Goal: Communication & Community: Share content

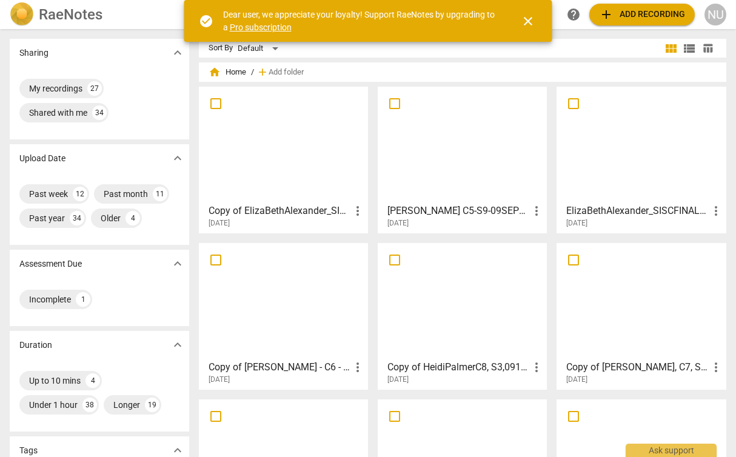
click at [261, 209] on h3 "Copy of ElizaBethAlexander_SISCFINAL_C10_10_06_2025" at bounding box center [280, 211] width 142 height 15
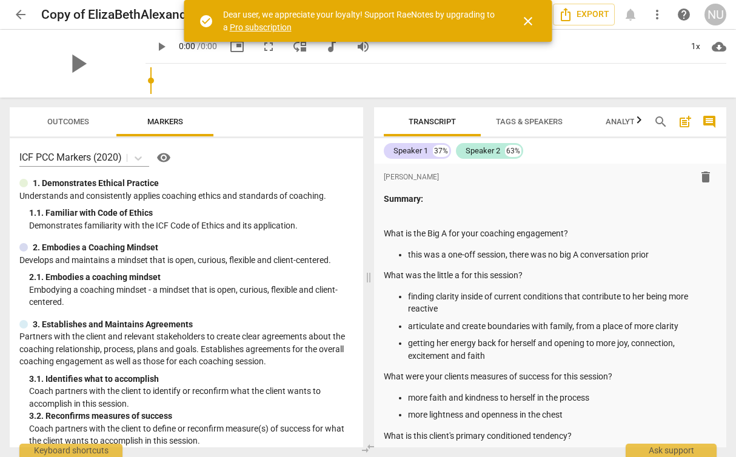
click at [526, 23] on span "close" at bounding box center [528, 21] width 15 height 15
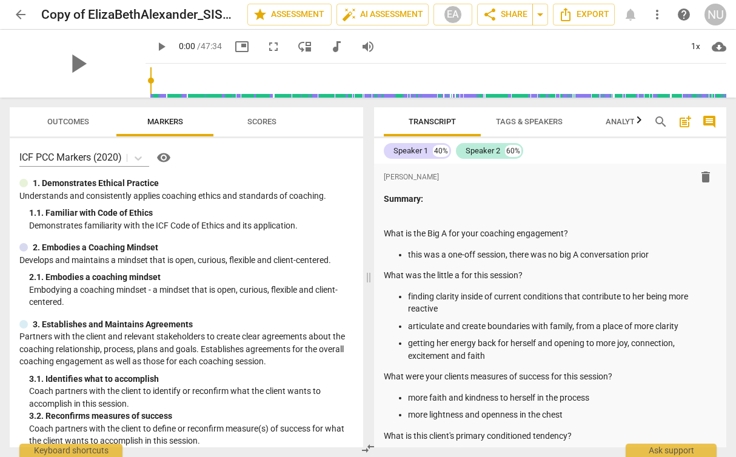
click at [270, 119] on span "Scores" at bounding box center [261, 121] width 29 height 9
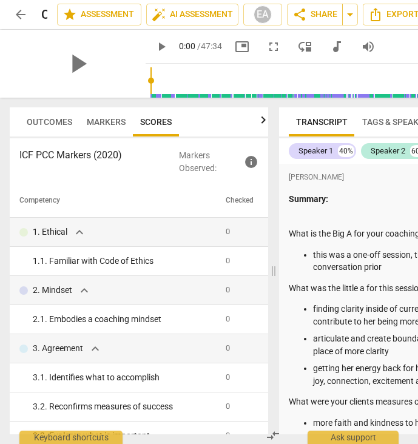
click at [73, 189] on th "Competency" at bounding box center [115, 201] width 211 height 34
click at [28, 181] on div "ICF PCC Markers (2020) Markers Observed : info Competency Checked 1. Ethical ex…" at bounding box center [139, 286] width 258 height 296
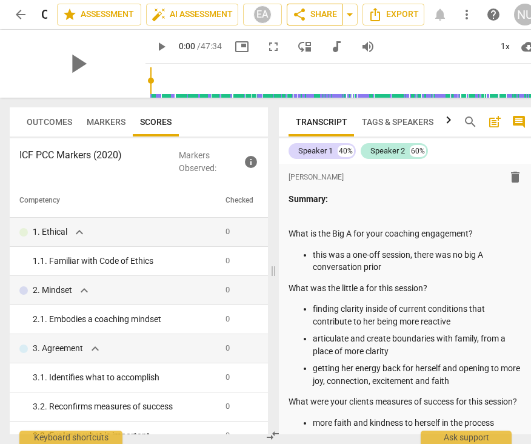
click at [325, 9] on span "share Share" at bounding box center [314, 14] width 45 height 15
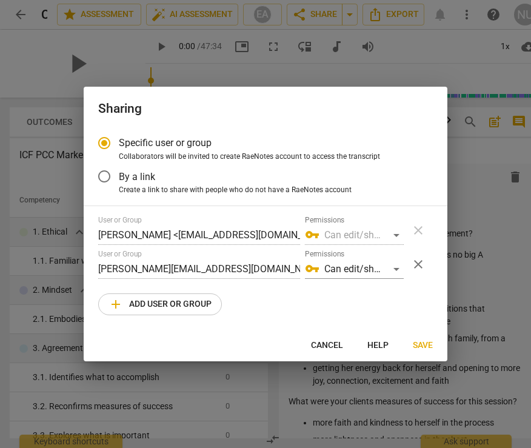
click at [169, 304] on span "add Add user or group" at bounding box center [160, 304] width 103 height 15
radio input "false"
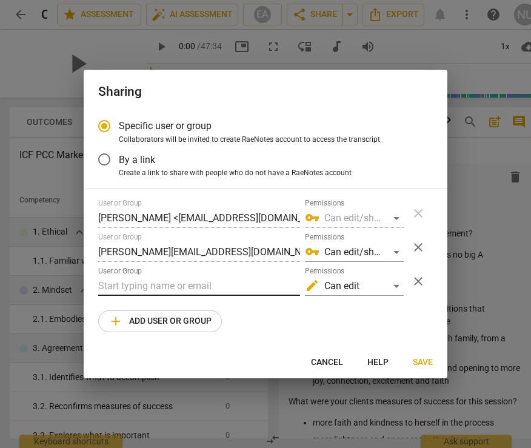
click at [161, 286] on input "text" at bounding box center [199, 286] width 202 height 19
paste input "stephanie@strozziinstitute.com"
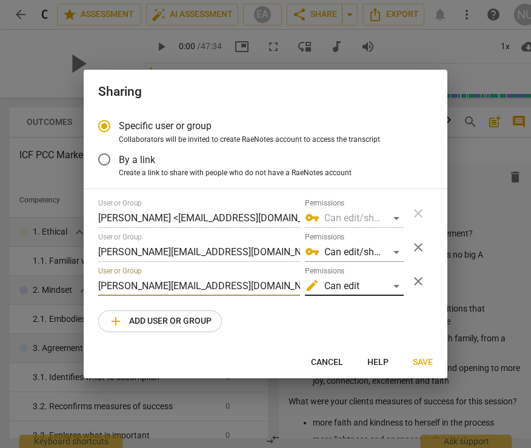
type input "stephanie@strozziinstitute.com"
click at [382, 285] on div "edit Can edit" at bounding box center [354, 286] width 99 height 19
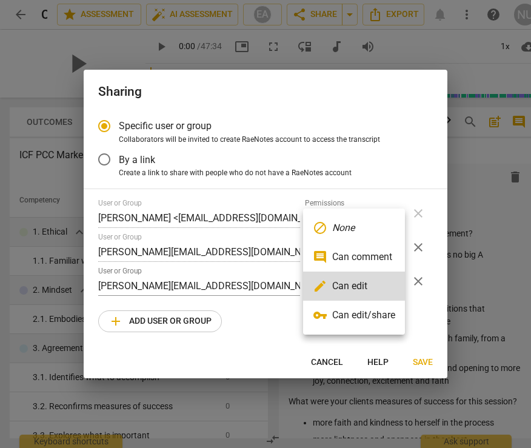
click at [388, 312] on li "vpn_key Can edit/share" at bounding box center [354, 315] width 102 height 29
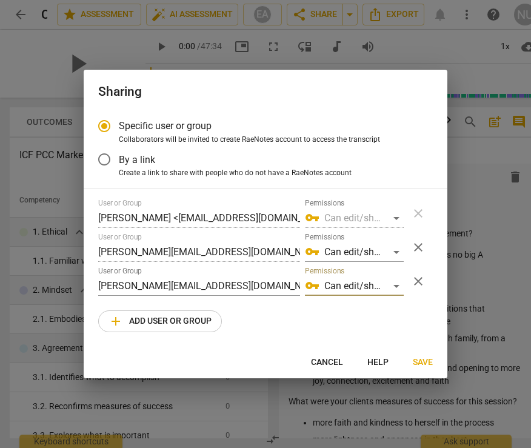
click at [424, 363] on span "Save" at bounding box center [423, 363] width 20 height 12
radio input "false"
type input "Stephanie Meux <stephanie@strozziinstitute.com>"
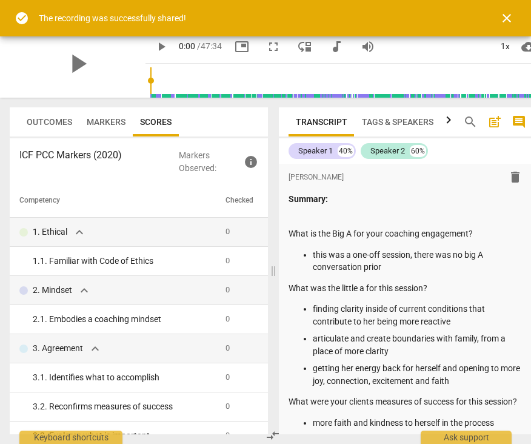
click at [505, 19] on span "close" at bounding box center [507, 18] width 15 height 15
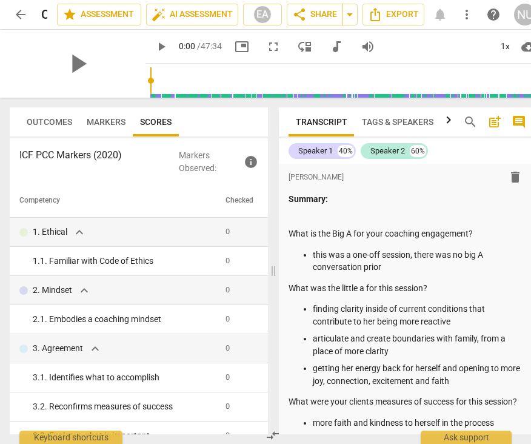
click at [15, 13] on span "arrow_back" at bounding box center [20, 14] width 15 height 15
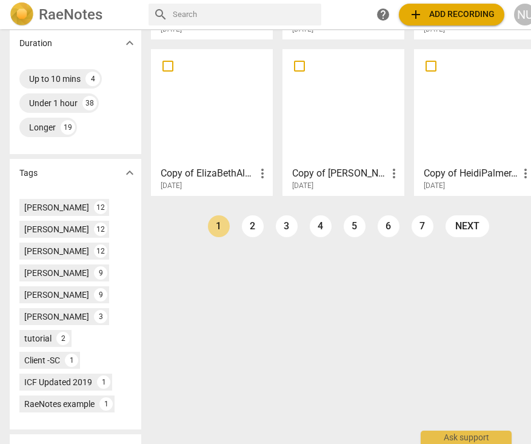
scroll to position [371, 0]
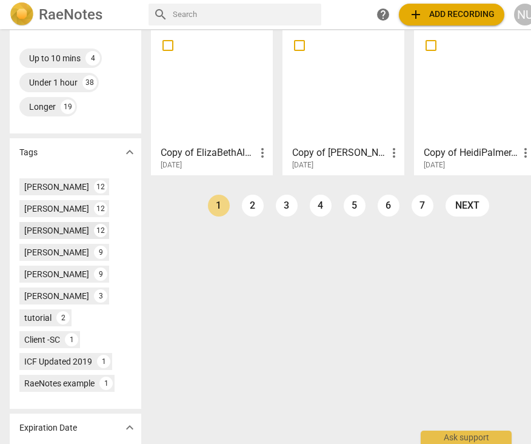
click at [56, 231] on div "[PERSON_NAME]" at bounding box center [56, 230] width 65 height 12
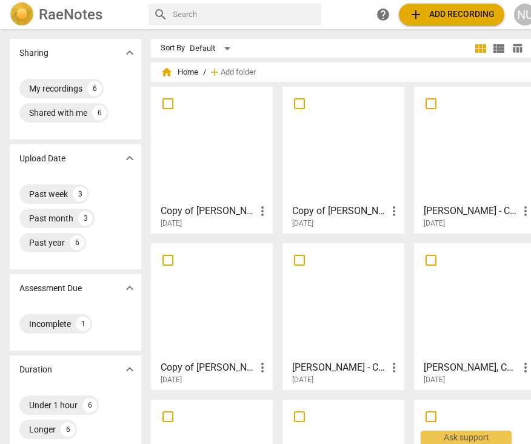
click at [204, 212] on h3 "Copy of [PERSON_NAME] - C6 - S2 - [DATE] | Somatic Final" at bounding box center [208, 211] width 95 height 15
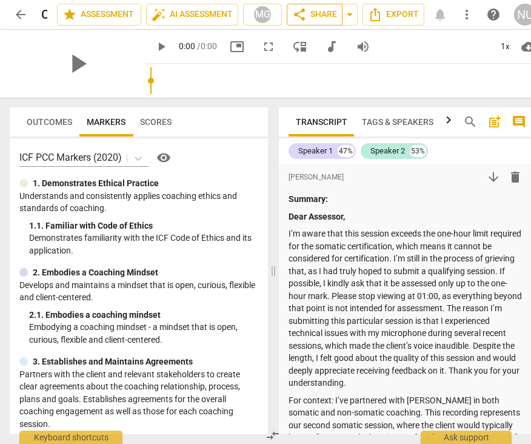
click at [317, 16] on span "share Share" at bounding box center [314, 14] width 45 height 15
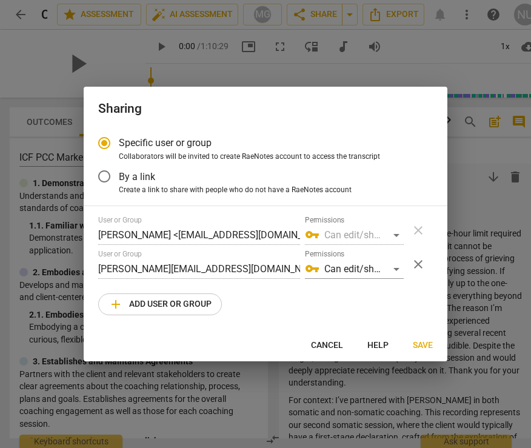
click at [191, 300] on span "add Add user or group" at bounding box center [160, 304] width 103 height 15
radio input "false"
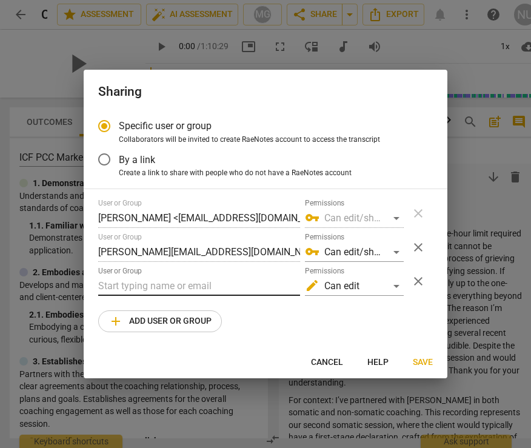
click at [192, 284] on input "text" at bounding box center [199, 286] width 202 height 19
paste input "stephanie@strozziinstitute.com"
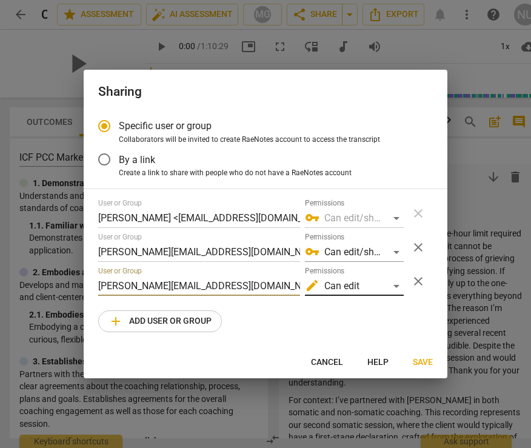
type input "stephanie@strozziinstitute.com"
click at [350, 282] on div "edit Can edit" at bounding box center [354, 286] width 99 height 19
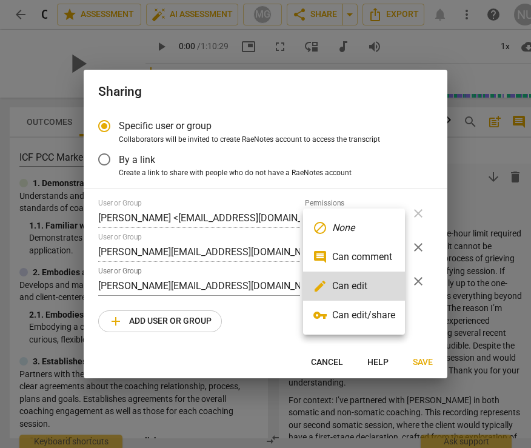
click at [361, 315] on li "vpn_key Can edit/share" at bounding box center [354, 315] width 102 height 29
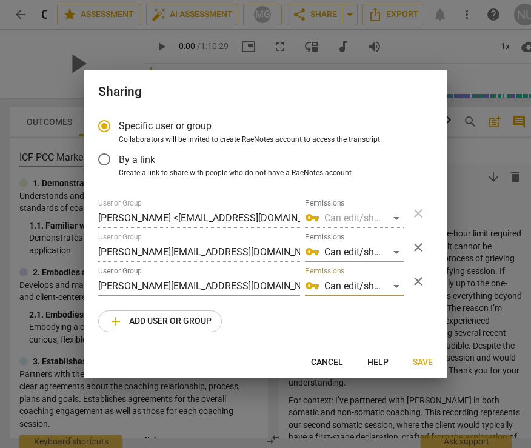
click at [421, 363] on span "Save" at bounding box center [423, 363] width 20 height 12
radio input "false"
type input "Stephanie Meux <stephanie@strozziinstitute.com>"
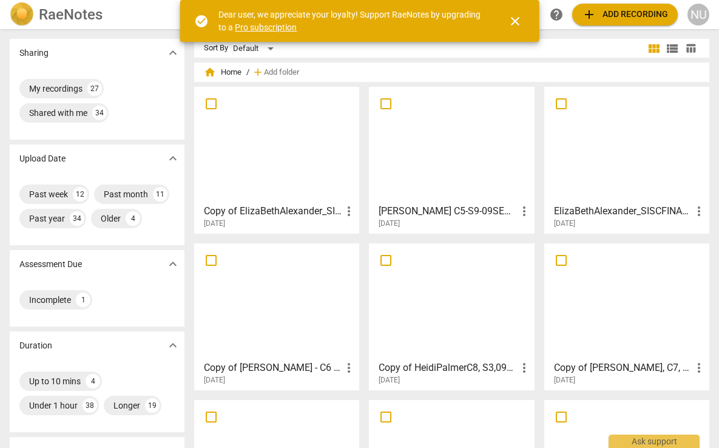
click at [598, 369] on h3 "Copy of [PERSON_NAME], C7, S3, [DATE] | ICF Final" at bounding box center [623, 367] width 138 height 15
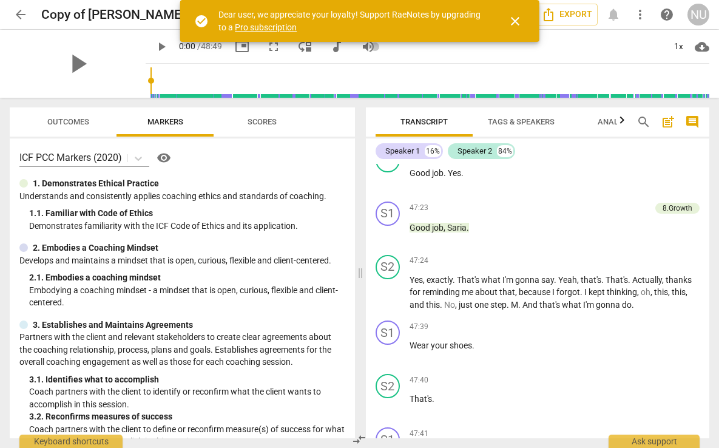
scroll to position [11356, 0]
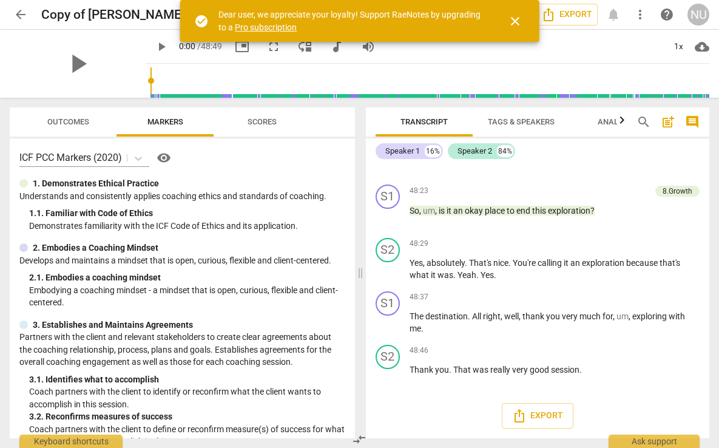
click at [21, 15] on span "arrow_back" at bounding box center [20, 14] width 15 height 15
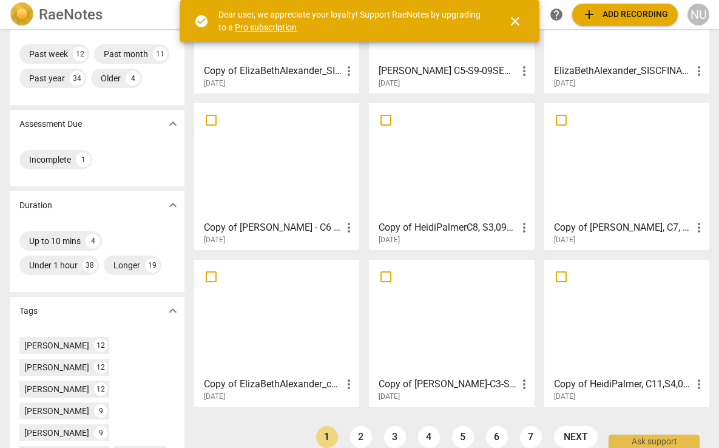
scroll to position [178, 0]
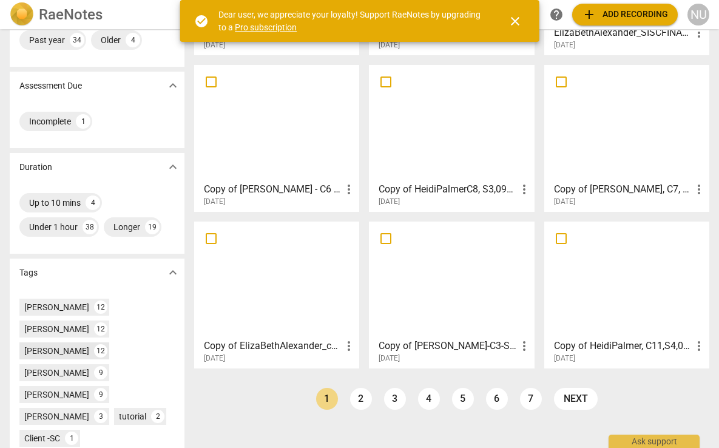
click at [52, 354] on div "[PERSON_NAME]" at bounding box center [56, 350] width 65 height 12
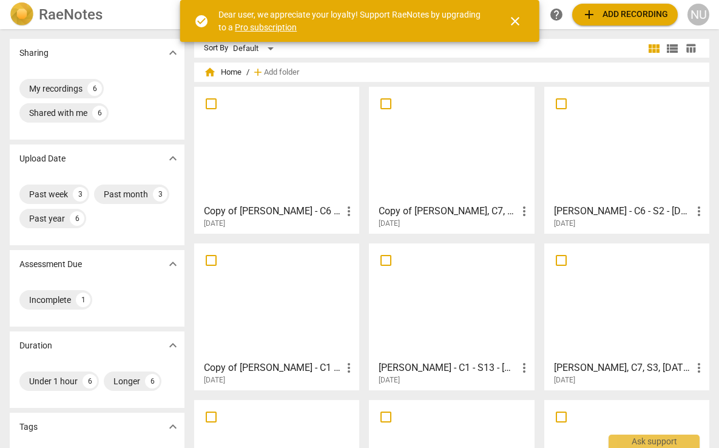
click at [601, 368] on h3 "[PERSON_NAME], C7, S3, [DATE] | ICF Final" at bounding box center [623, 367] width 138 height 15
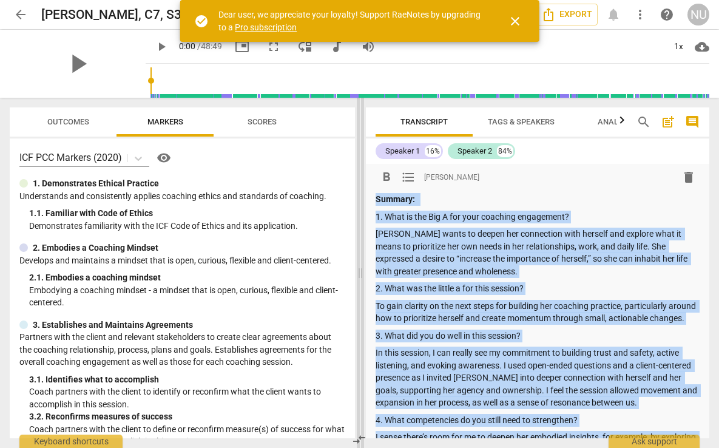
drag, startPoint x: 461, startPoint y: 325, endPoint x: 361, endPoint y: 196, distance: 163.0
click at [361, 196] on div "Outcomes Markers Scores ICF PCC Markers (2020) visibility 1. Demonstrates Ethic…" at bounding box center [359, 273] width 719 height 350
copy div "Loremip: 1. Dolo si ame Con A eli sedd eiusmodt incididunt? Utlabo etdol ma ali…"
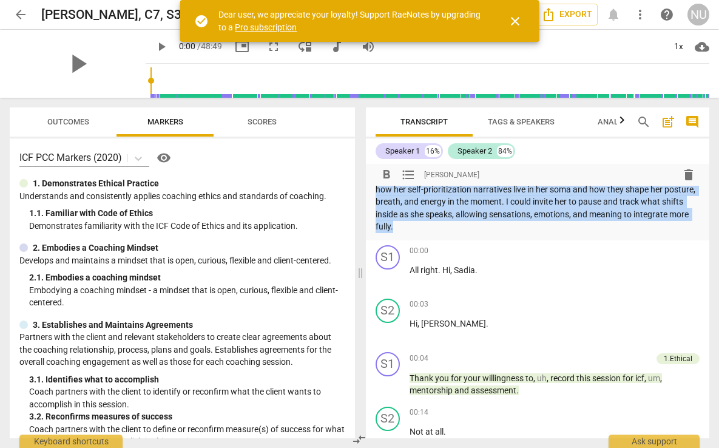
scroll to position [278, 0]
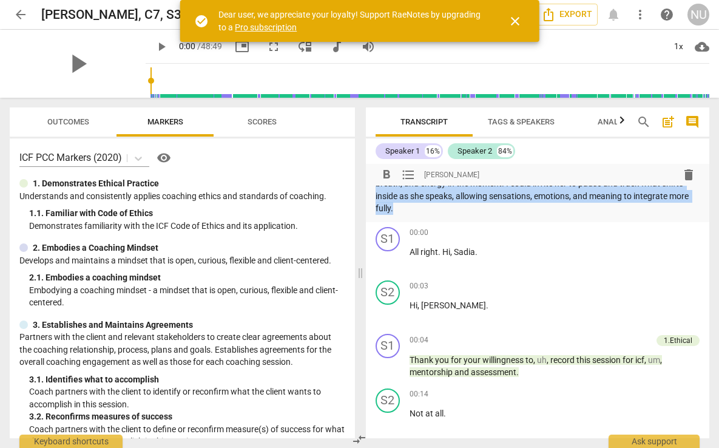
click at [18, 14] on span "arrow_back" at bounding box center [20, 14] width 15 height 15
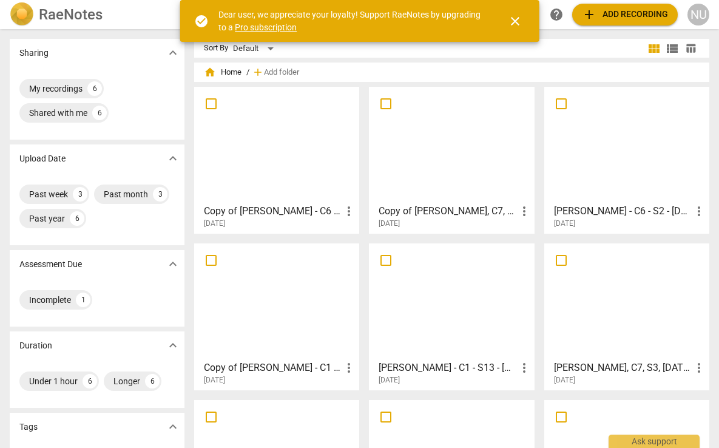
click at [410, 212] on h3 "Copy of [PERSON_NAME], C7, S3, [DATE] | ICF Final" at bounding box center [447, 211] width 138 height 15
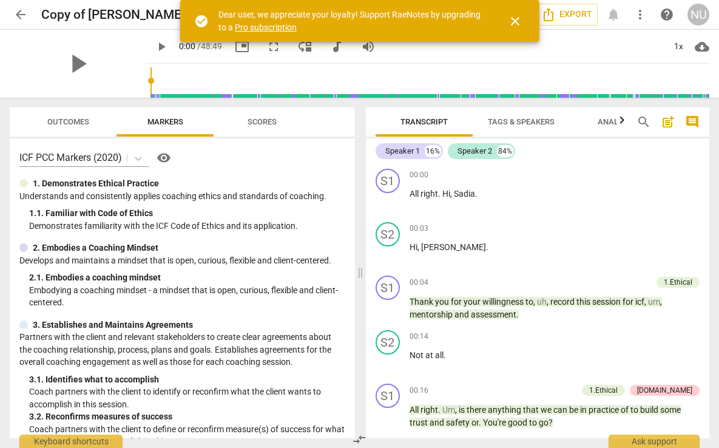
click at [667, 124] on span "post_add" at bounding box center [667, 122] width 15 height 15
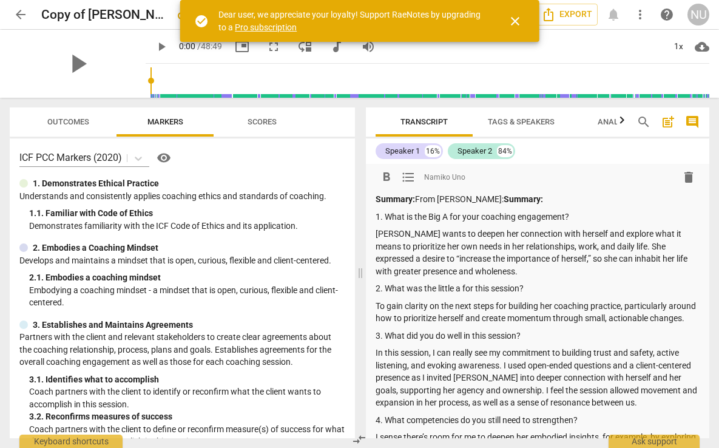
click at [418, 198] on p "Summary: From [PERSON_NAME]: Summary:" at bounding box center [537, 199] width 324 height 13
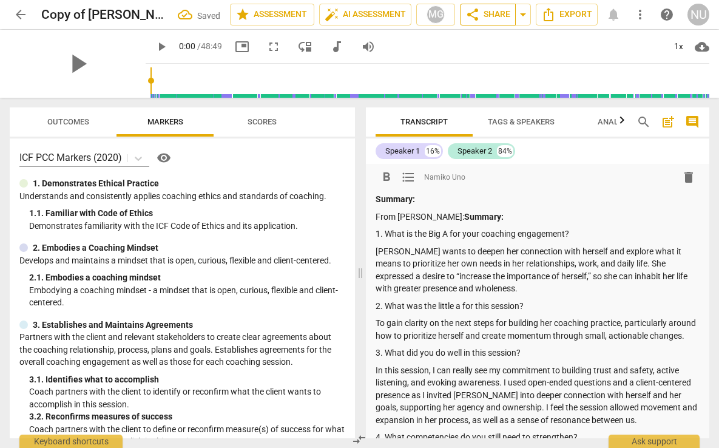
click at [483, 12] on span "share Share" at bounding box center [487, 14] width 45 height 15
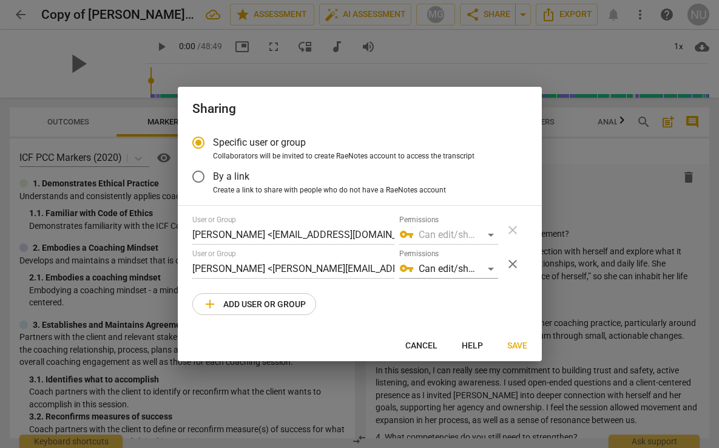
click at [415, 342] on span "Cancel" at bounding box center [421, 346] width 32 height 12
radio input "false"
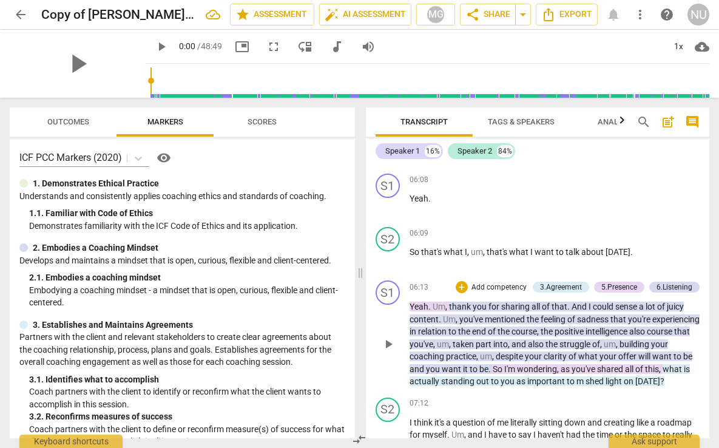
scroll to position [1770, 0]
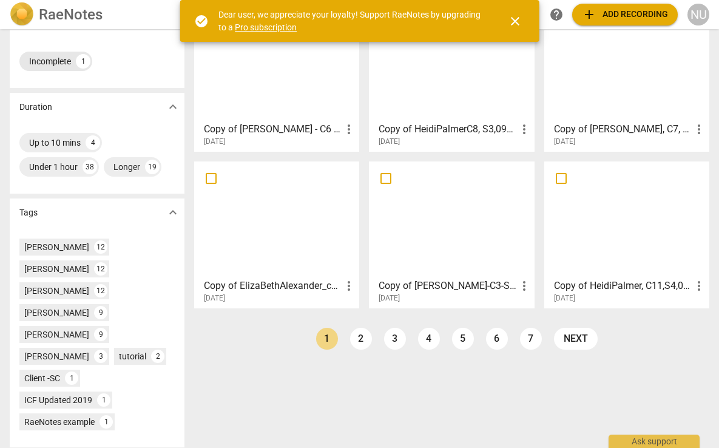
scroll to position [273, 0]
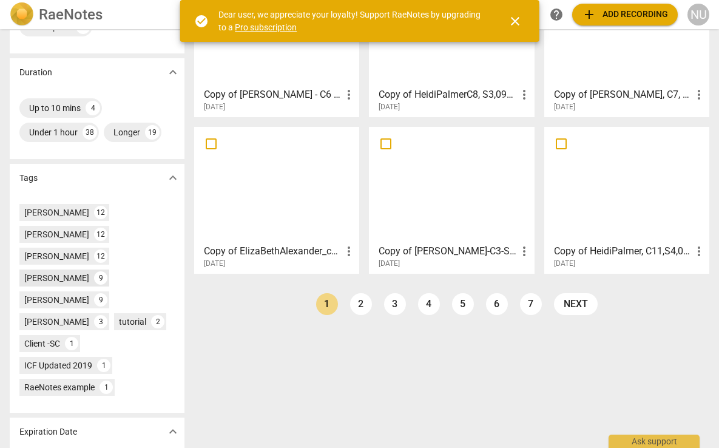
click at [70, 277] on div "[PERSON_NAME]" at bounding box center [56, 278] width 65 height 12
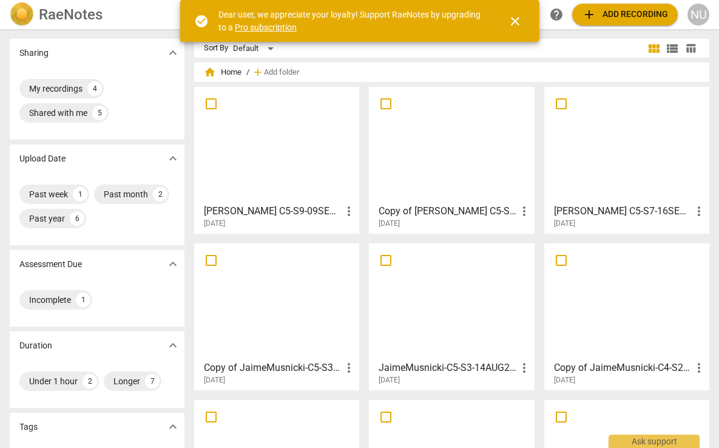
click at [266, 209] on h3 "[PERSON_NAME] C5-S9-09SEPT25 video SISCfinal" at bounding box center [273, 211] width 138 height 15
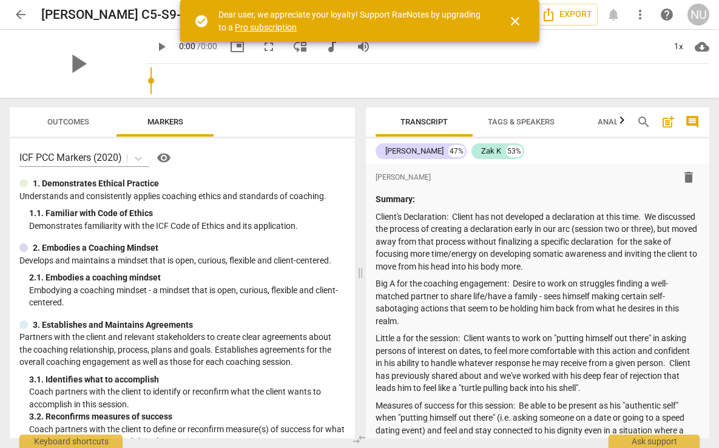
click at [518, 22] on span "close" at bounding box center [515, 21] width 15 height 15
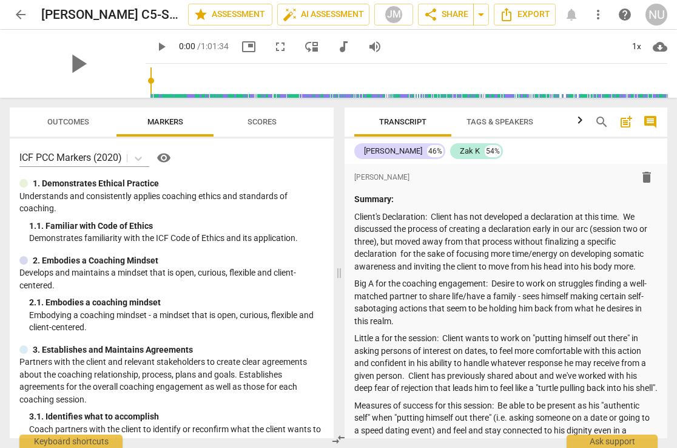
click at [603, 15] on span "more_vert" at bounding box center [598, 14] width 15 height 15
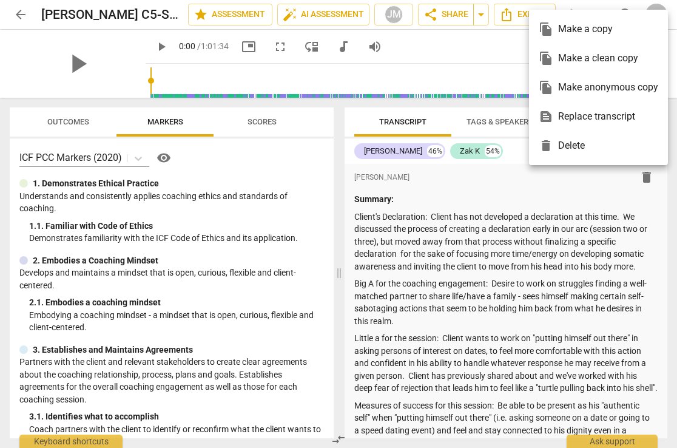
click at [588, 22] on div "file_copy Make a copy" at bounding box center [597, 29] width 119 height 29
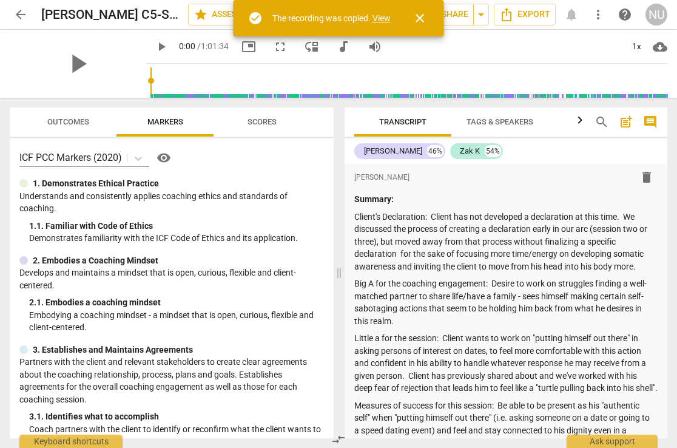
click at [376, 17] on link "View" at bounding box center [381, 18] width 18 height 10
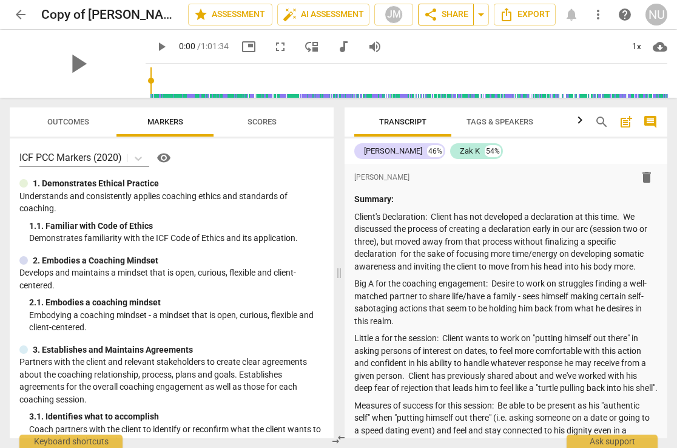
click at [441, 17] on span "share Share" at bounding box center [445, 14] width 45 height 15
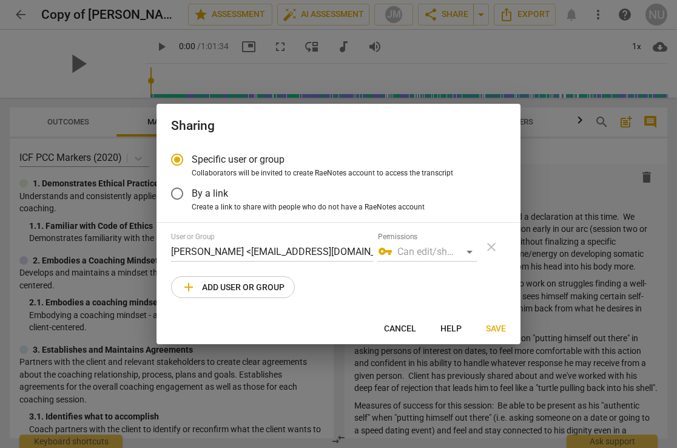
click at [253, 284] on span "add Add user or group" at bounding box center [232, 287] width 103 height 15
radio input "false"
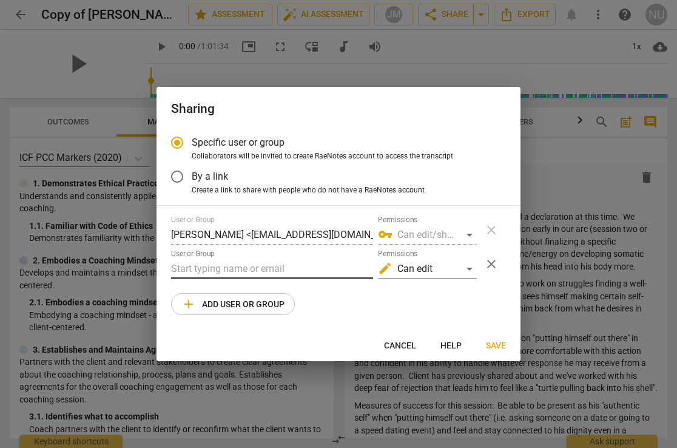
click at [253, 265] on input "text" at bounding box center [272, 268] width 202 height 19
paste input "wendyhaines@mac.com"
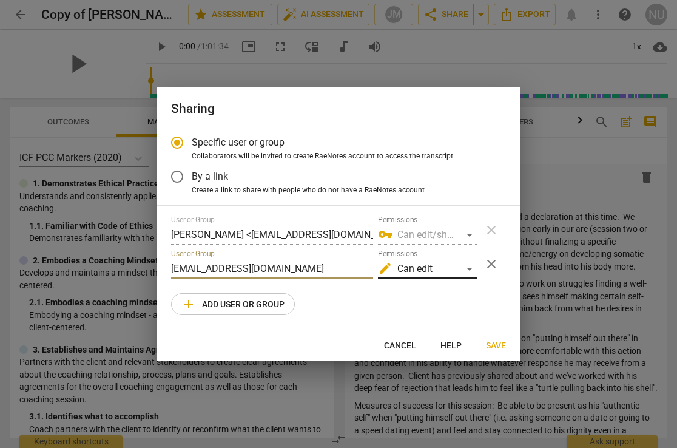
type input "wendyhaines@mac.com"
click at [419, 268] on div "edit Can edit" at bounding box center [427, 268] width 99 height 19
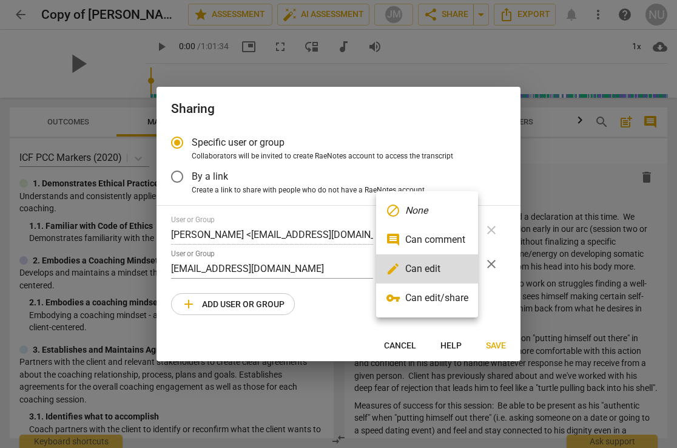
click at [437, 306] on li "vpn_key Can edit/share" at bounding box center [427, 297] width 102 height 29
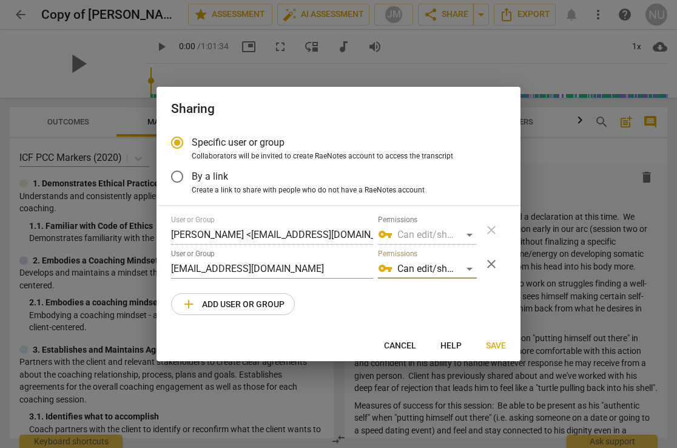
click at [500, 344] on span "Save" at bounding box center [496, 346] width 20 height 12
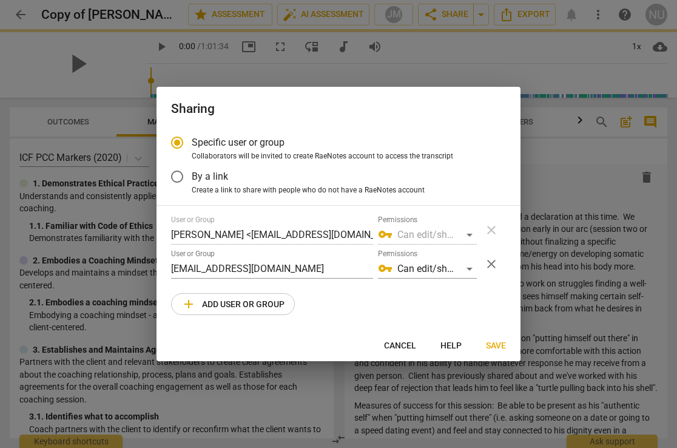
radio input "false"
type input "Wendy Haines <wendyhaines@mac.com>"
